Goal: Contribute content: Add original content to the website for others to see

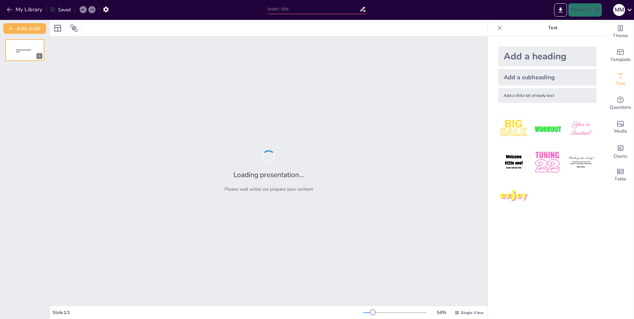
type input "Conciliación y Pluralismo Jurídico: Un Enfoque Integral en el Sistema de Justic…"
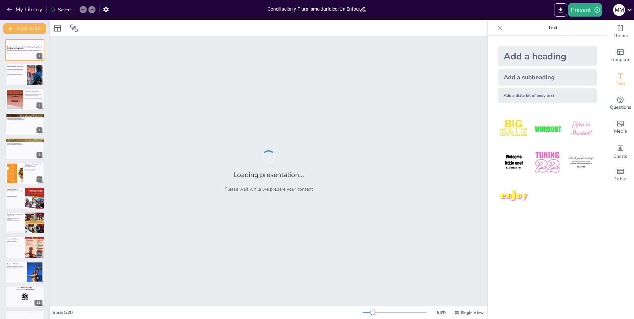
checkbox input "true"
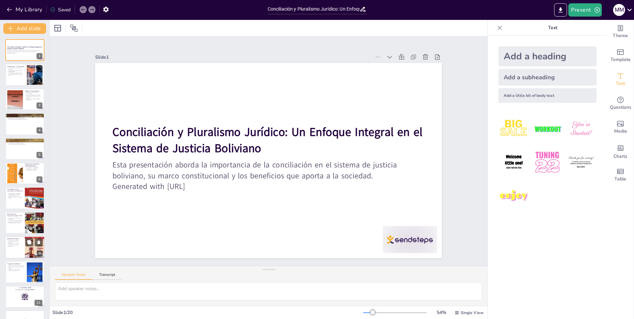
checkbox input "true"
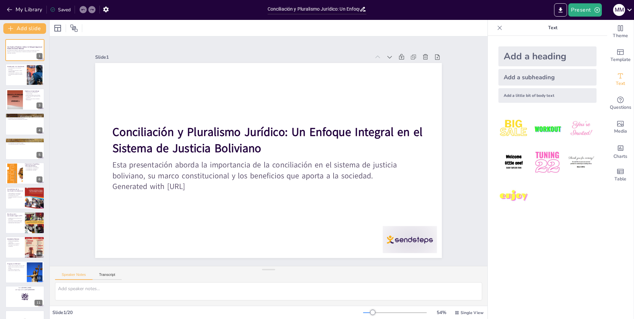
checkbox input "true"
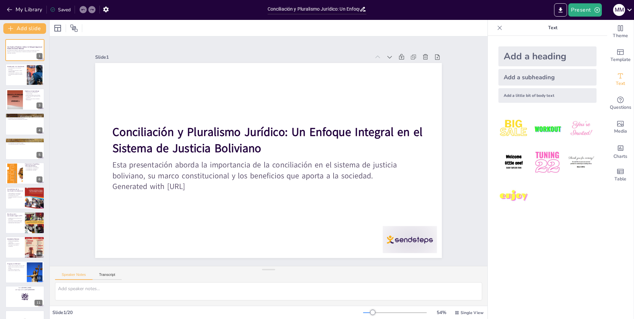
checkbox input "true"
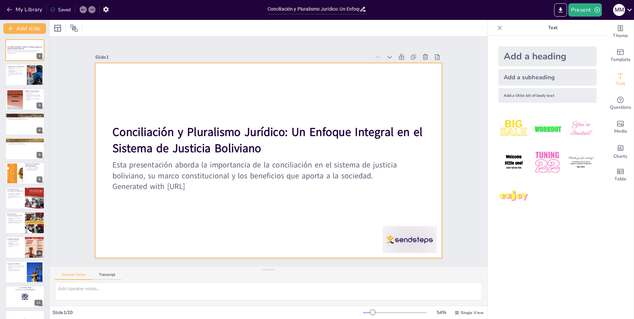
checkbox input "true"
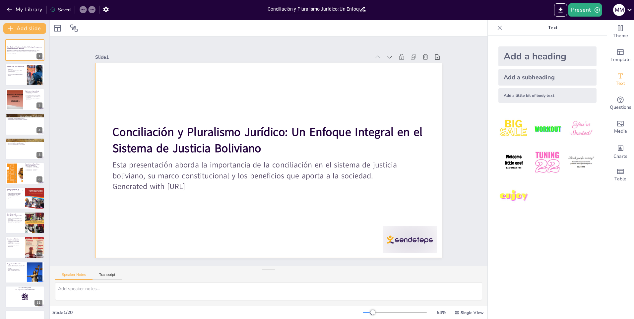
checkbox input "true"
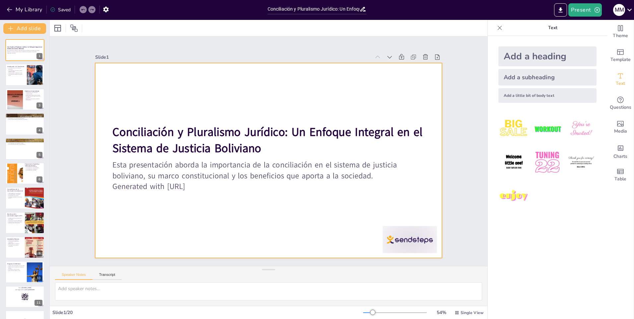
checkbox input "true"
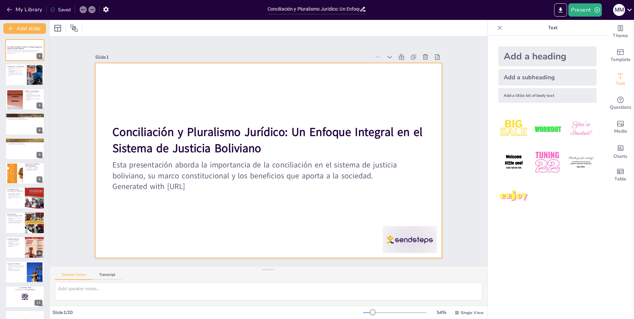
checkbox input "true"
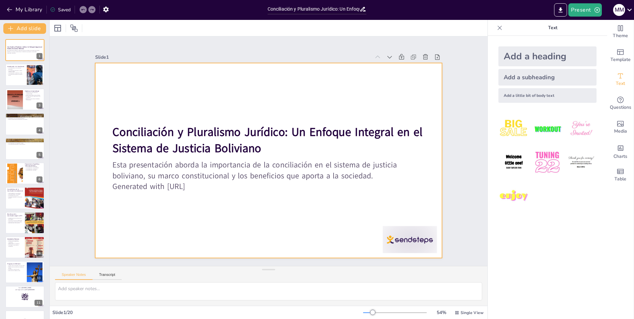
checkbox input "true"
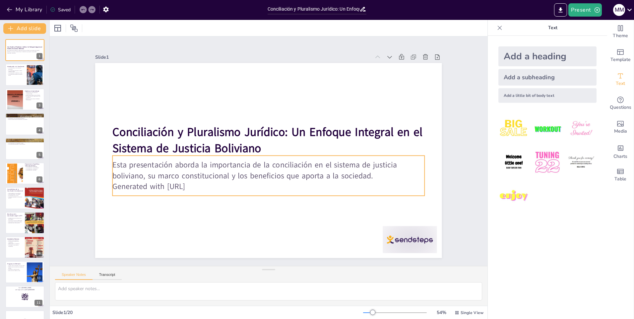
checkbox input "true"
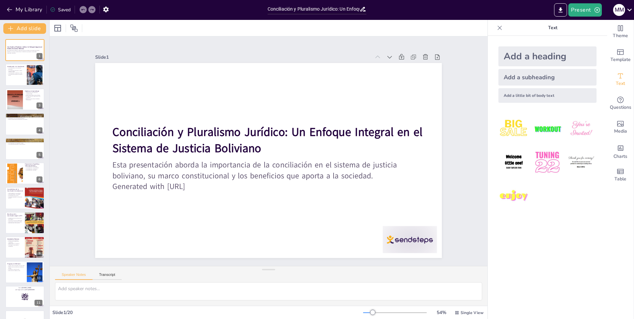
checkbox input "true"
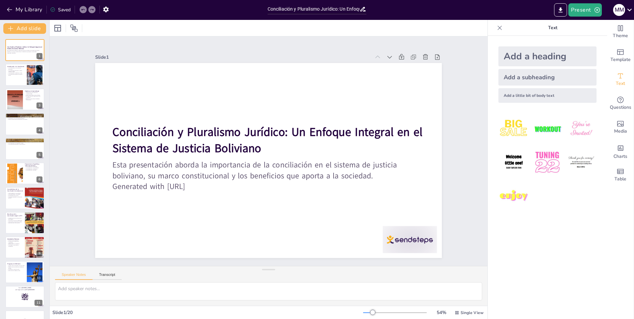
checkbox input "true"
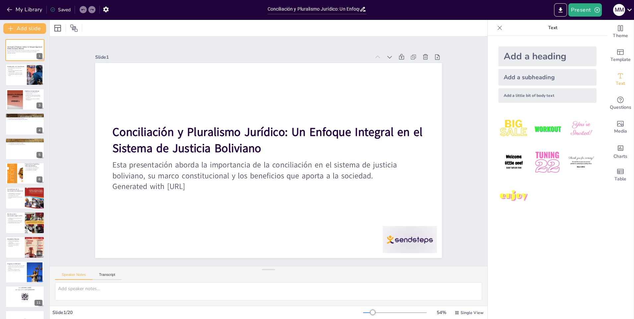
checkbox input "true"
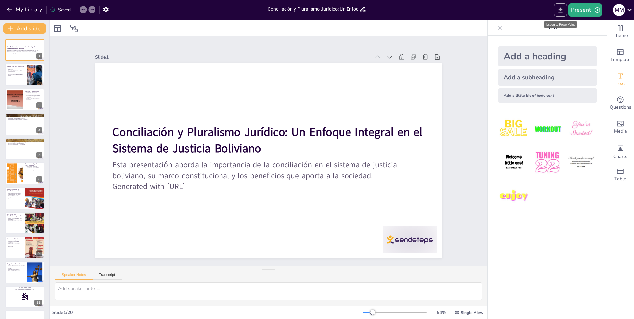
click at [559, 9] on icon "Export to PowerPoint" at bounding box center [560, 9] width 4 height 5
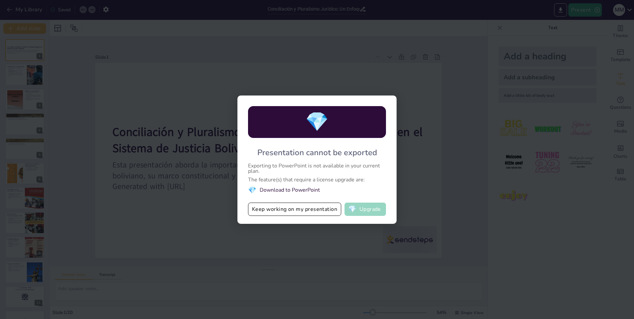
click at [366, 209] on button "💎 Upgrade" at bounding box center [364, 208] width 41 height 13
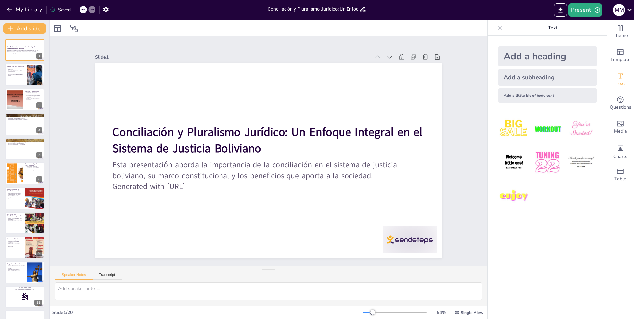
checkbox input "true"
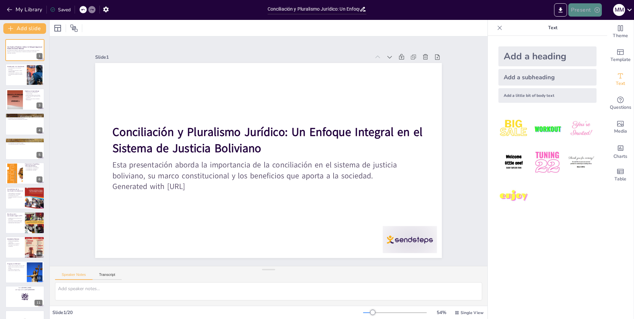
click at [596, 9] on icon "button" at bounding box center [596, 9] width 5 height 5
click at [582, 41] on li "Play presentation" at bounding box center [595, 40] width 52 height 11
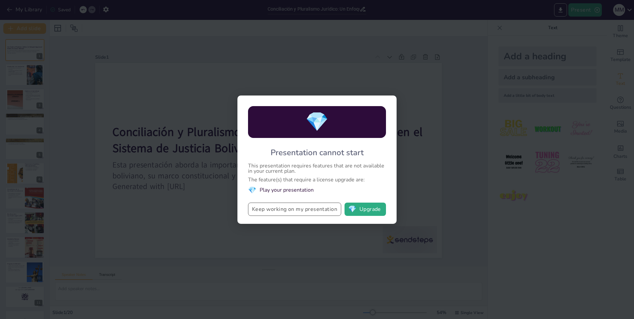
click at [313, 208] on button "Keep working on my presentation" at bounding box center [294, 208] width 93 height 13
checkbox input "true"
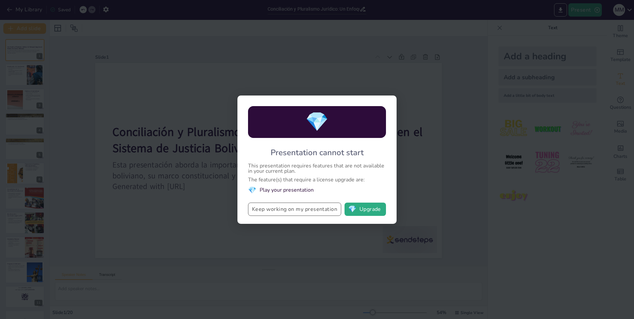
checkbox input "true"
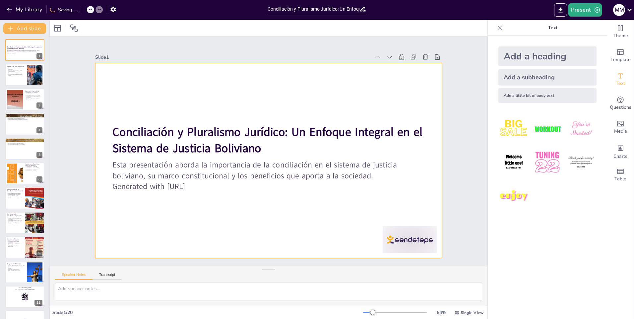
checkbox input "true"
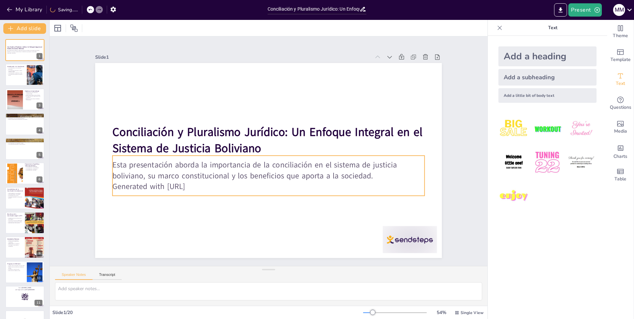
checkbox input "true"
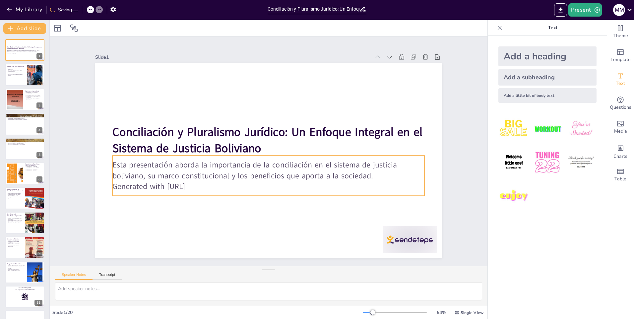
checkbox input "true"
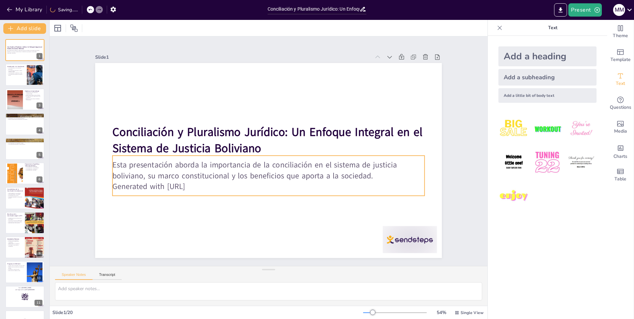
checkbox input "true"
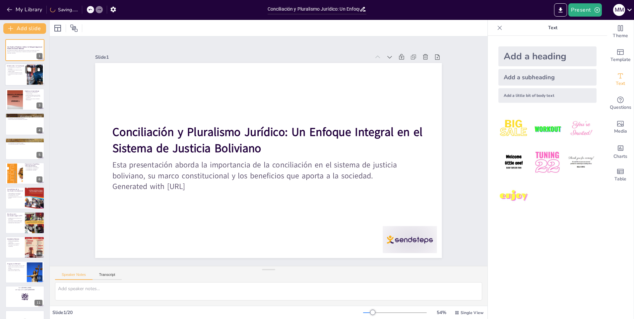
checkbox input "true"
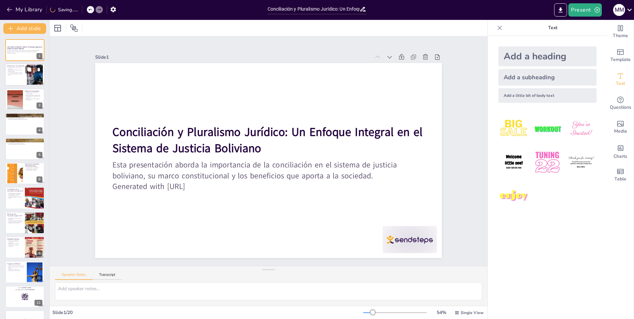
checkbox input "true"
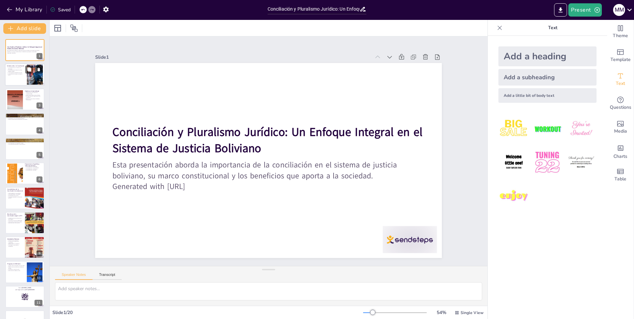
click at [24, 74] on p "La conciliación fortalece la cohesión social." at bounding box center [16, 74] width 18 height 2
type textarea "La conciliación se presenta como una alternativa viable frente a la judicializa…"
checkbox input "true"
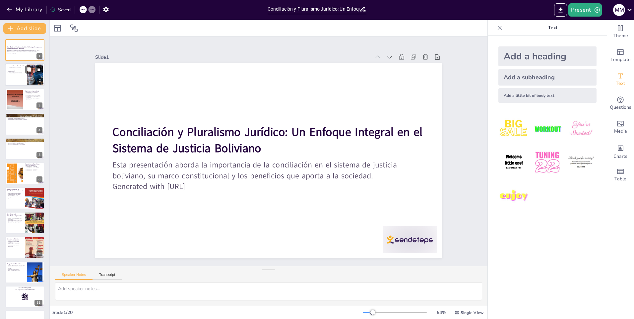
checkbox input "true"
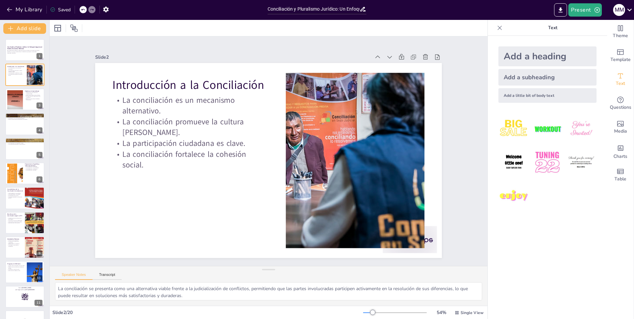
checkbox input "true"
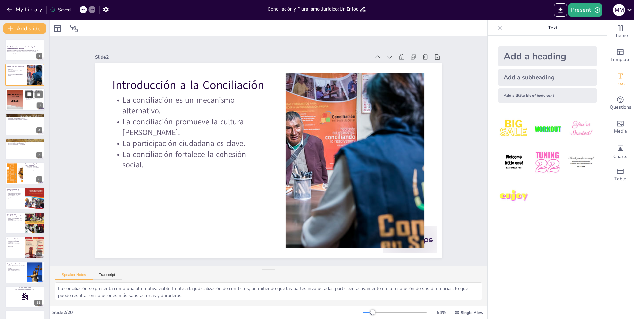
checkbox input "true"
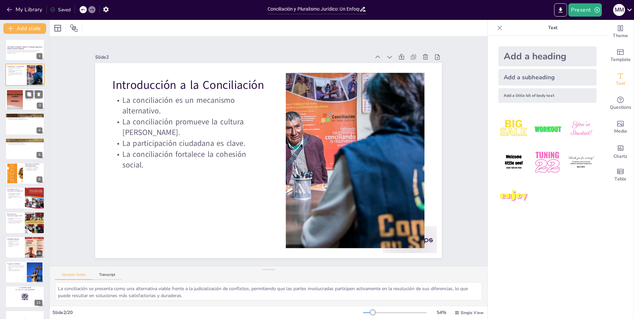
checkbox input "true"
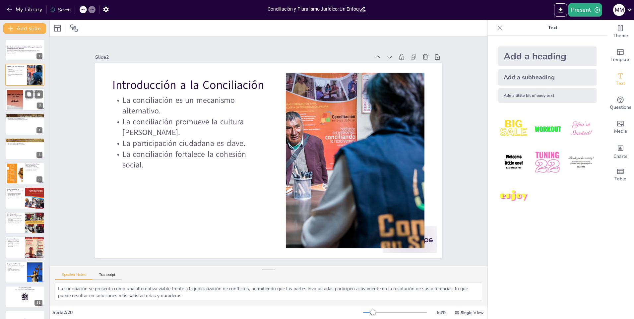
click at [27, 100] on p "Relación con los valores del Estado Plurinacional." at bounding box center [34, 99] width 18 height 2
type textarea "Comprender los fundamentos constitucionales es esencial para apreciar la base l…"
checkbox input "true"
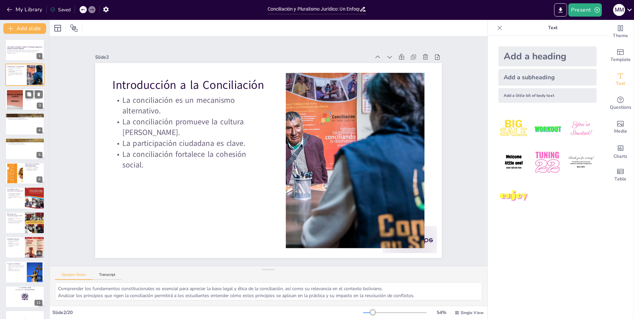
checkbox input "true"
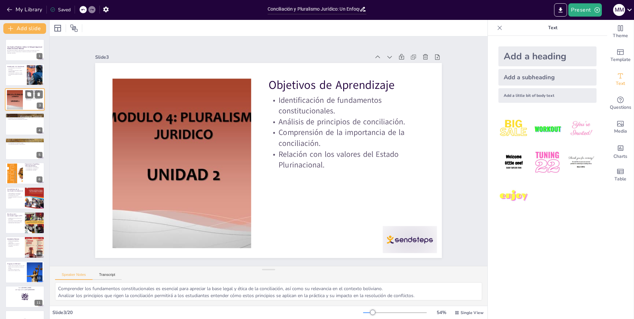
checkbox input "true"
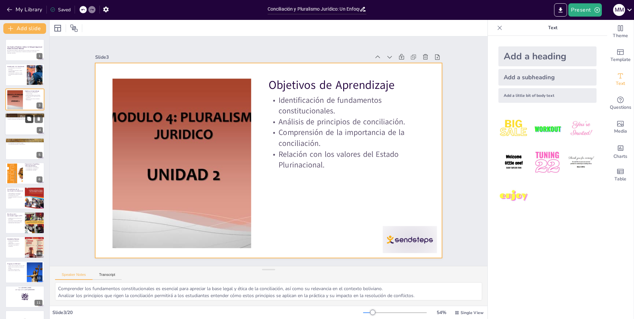
checkbox input "true"
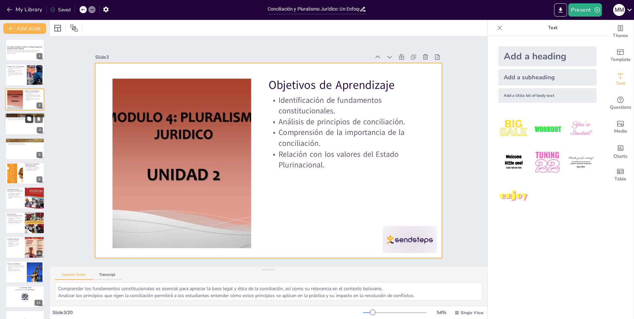
checkbox input "true"
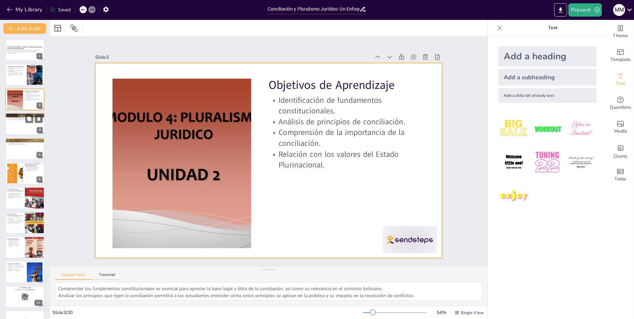
checkbox input "true"
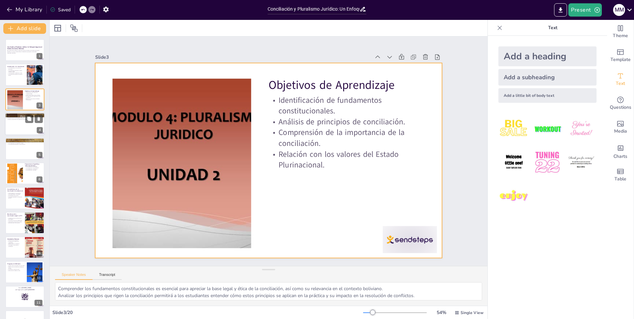
checkbox input "true"
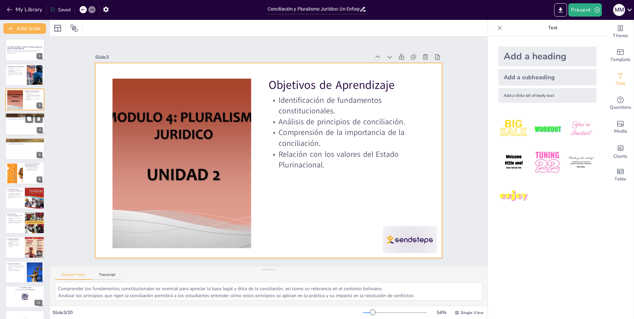
checkbox input "true"
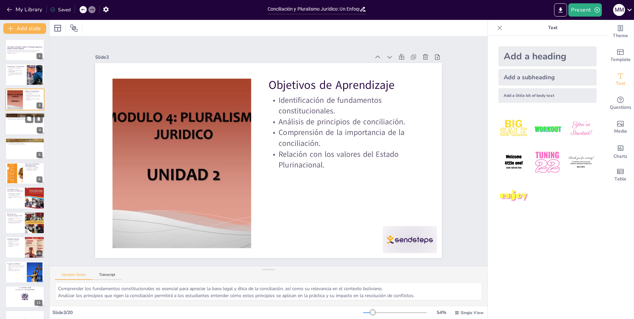
click at [25, 123] on div at bounding box center [25, 124] width 40 height 23
type textarea "La promoción de soluciones pacíficas es fundamental para evitar la escalada de …"
checkbox input "true"
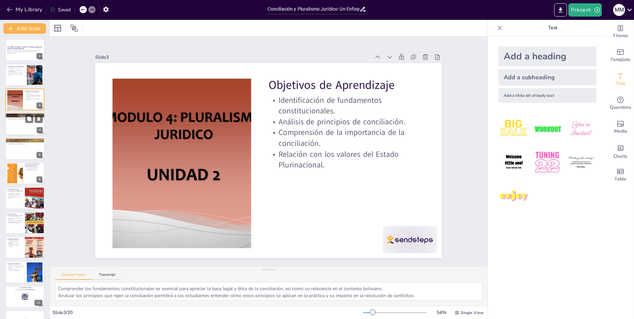
checkbox input "true"
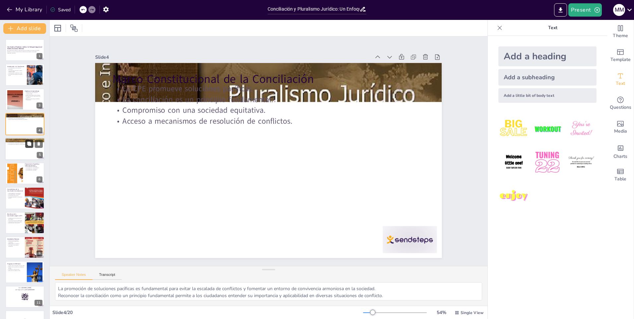
checkbox input "true"
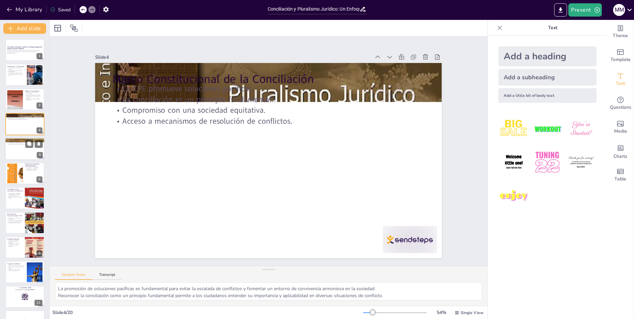
checkbox input "true"
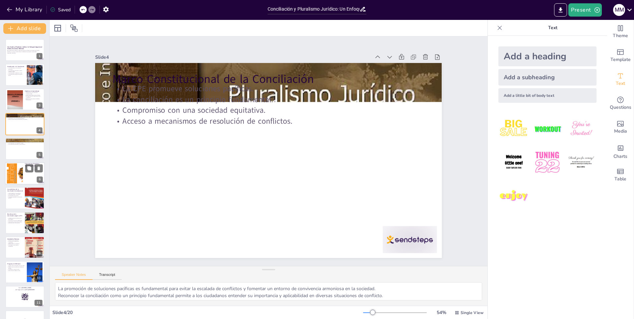
checkbox input "true"
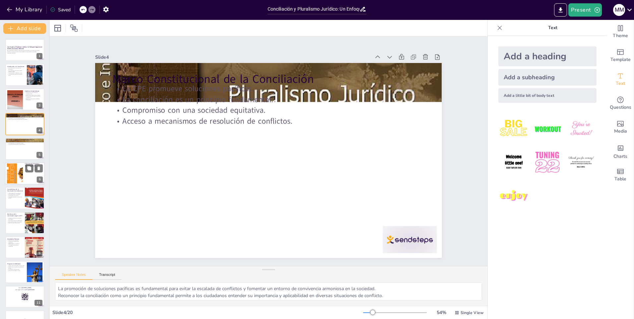
checkbox input "true"
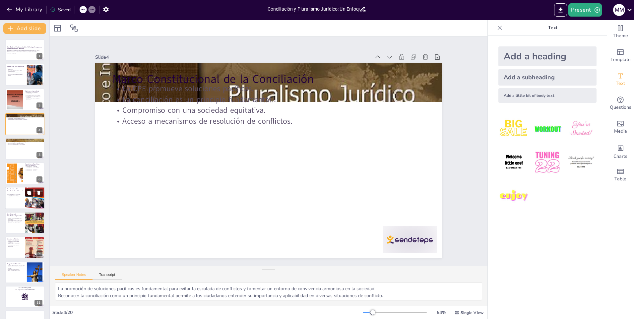
checkbox input "true"
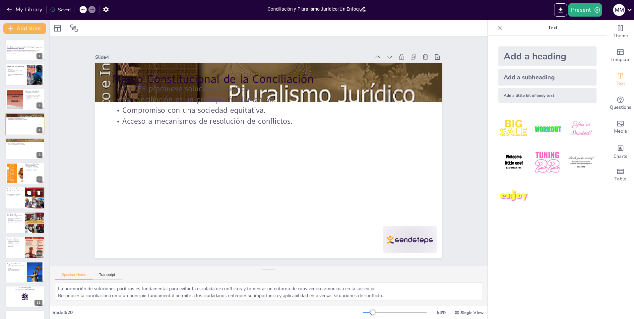
checkbox input "true"
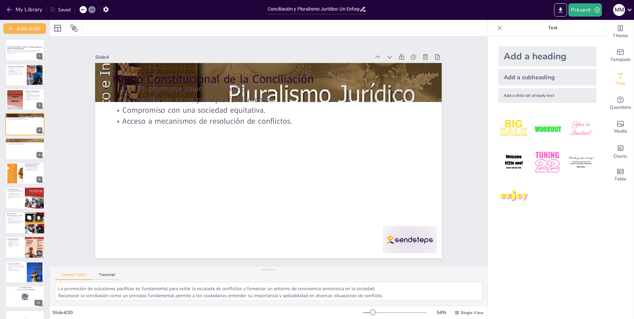
click at [26, 199] on div at bounding box center [35, 198] width 20 height 28
type textarea "La voluntariedad es esencial para que las partes sientan que su participación e…"
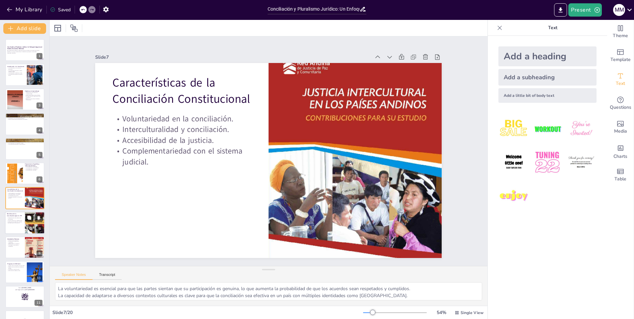
scroll to position [22, 0]
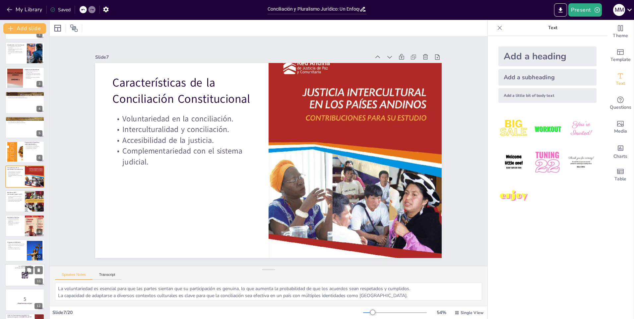
click at [20, 224] on p "Participación activa de los estudiantes." at bounding box center [15, 224] width 16 height 2
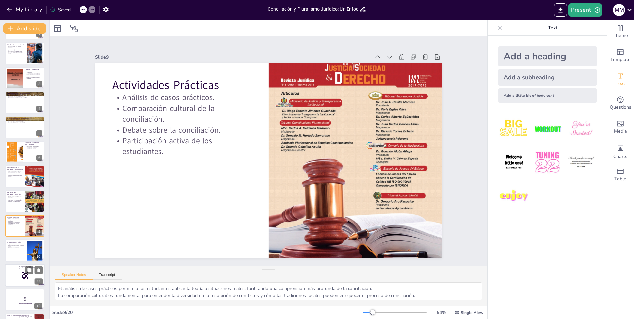
scroll to position [71, 0]
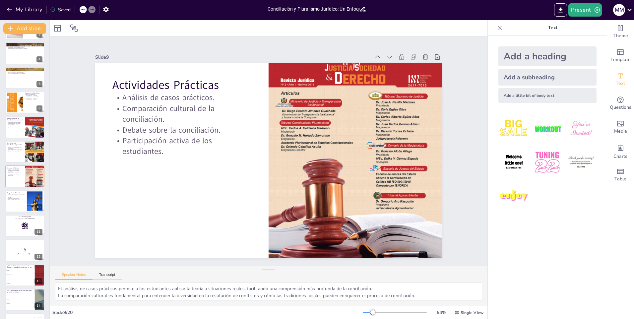
click at [628, 10] on icon at bounding box center [629, 9] width 9 height 9
click at [562, 11] on div at bounding box center [317, 159] width 634 height 319
click at [561, 11] on icon "Export to PowerPoint" at bounding box center [560, 10] width 7 height 7
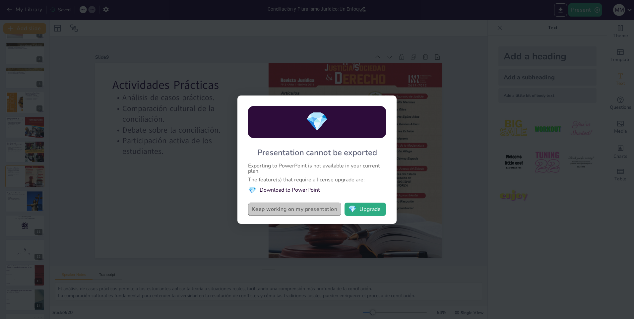
click at [272, 211] on button "Keep working on my presentation" at bounding box center [294, 208] width 93 height 13
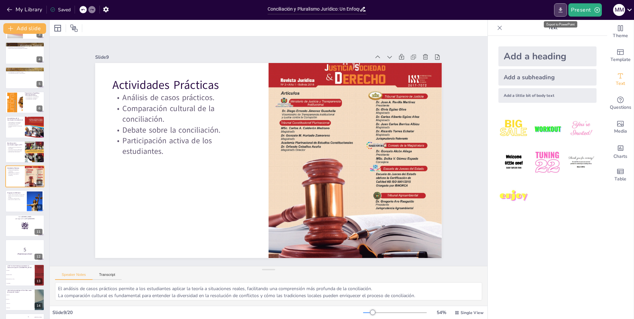
click at [560, 10] on icon "Export to PowerPoint" at bounding box center [560, 9] width 4 height 5
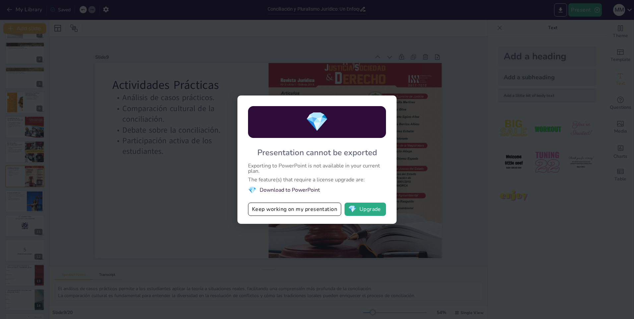
click at [451, 124] on div "💎 Presentation cannot be exported Exporting to PowerPoint is not available in y…" at bounding box center [317, 159] width 634 height 319
